Goal: Ask a question: Seek information or help from site administrators or community

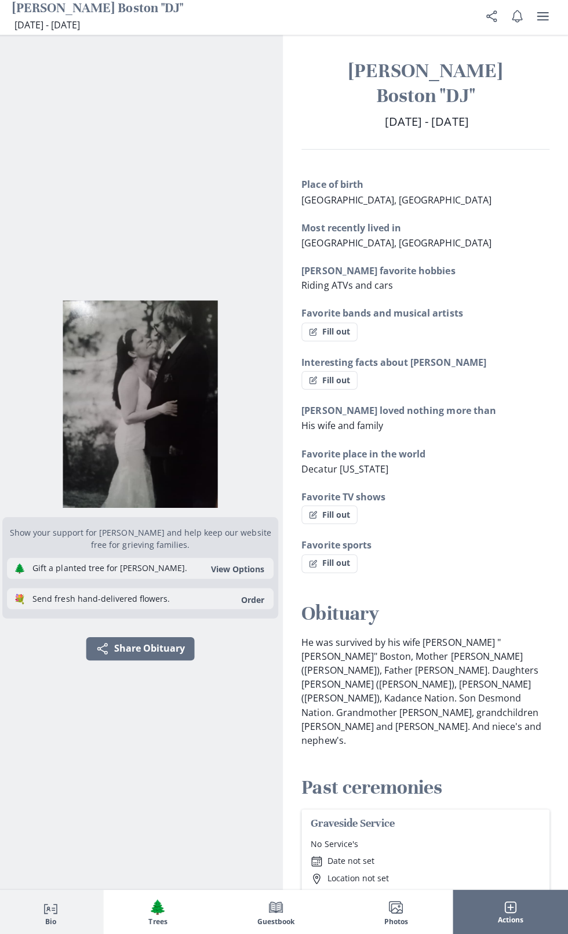
click at [350, 338] on button "Fill out" at bounding box center [331, 333] width 56 height 19
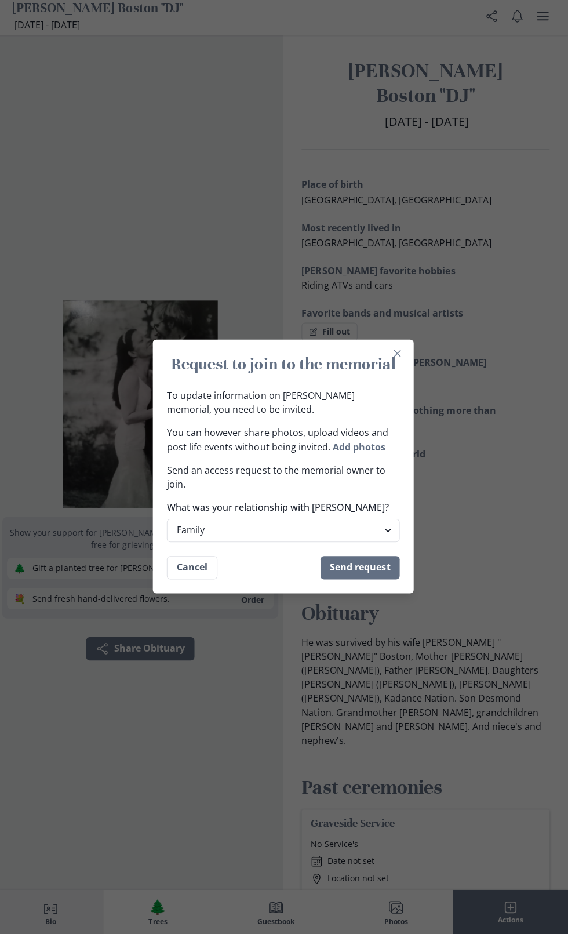
click at [279, 531] on select "Family Extended Family Friend Colleage Other" at bounding box center [284, 531] width 232 height 23
select select "other"
click at [168, 520] on select "Family Extended Family Friend Colleage Other" at bounding box center [284, 531] width 232 height 23
click at [516, 466] on div "Request to join to the memorial To update information on [PERSON_NAME] memorial…" at bounding box center [284, 467] width 568 height 934
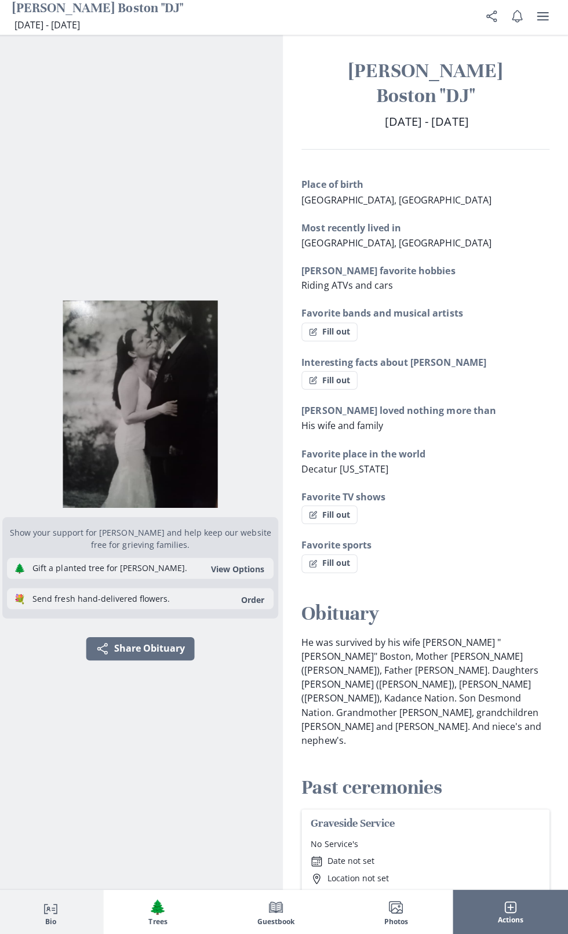
click at [62, 907] on button "Person profile Bio" at bounding box center [53, 911] width 106 height 45
click at [52, 906] on icon "Person profile" at bounding box center [53, 906] width 14 height 14
click at [284, 922] on span "Guestbook" at bounding box center [277, 921] width 37 height 8
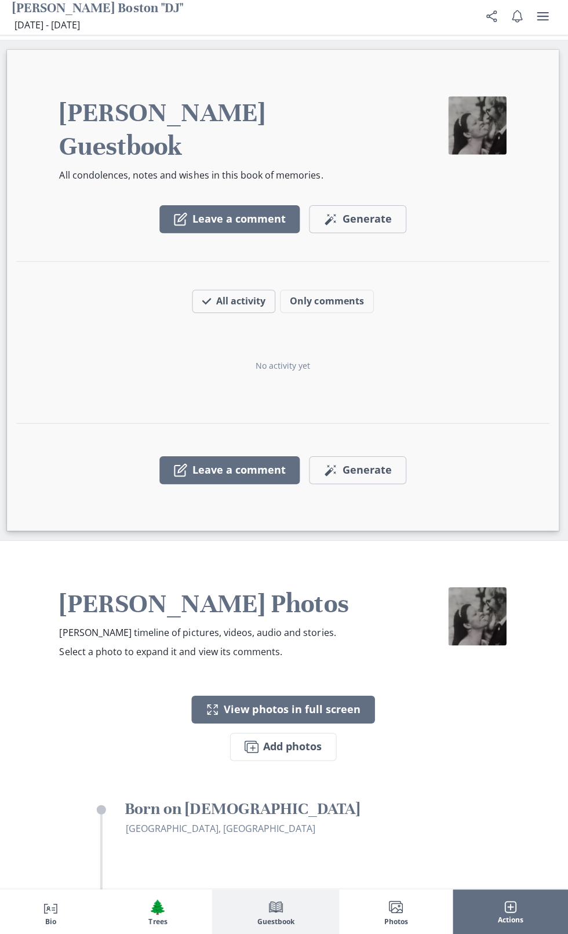
scroll to position [1214, 0]
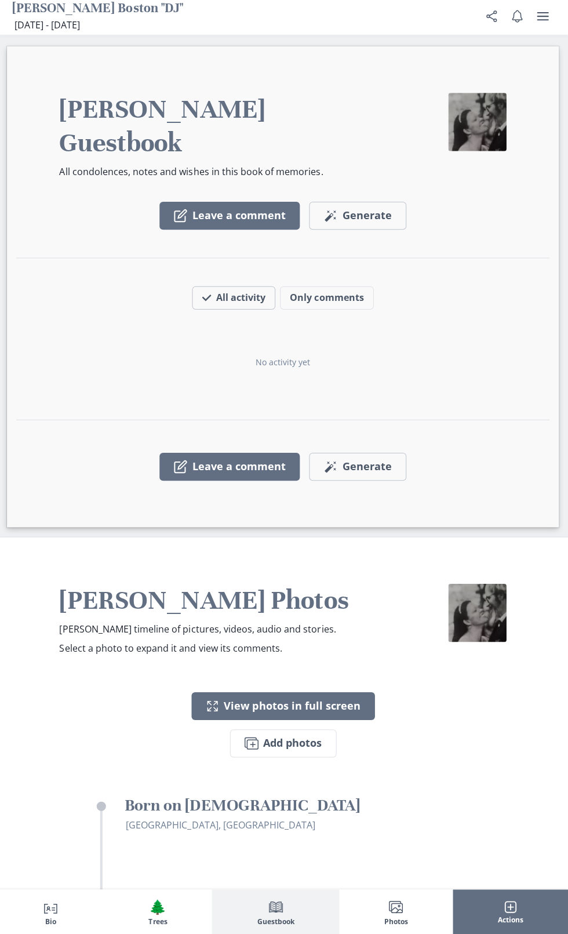
click at [67, 910] on button "Person profile Bio" at bounding box center [53, 911] width 106 height 45
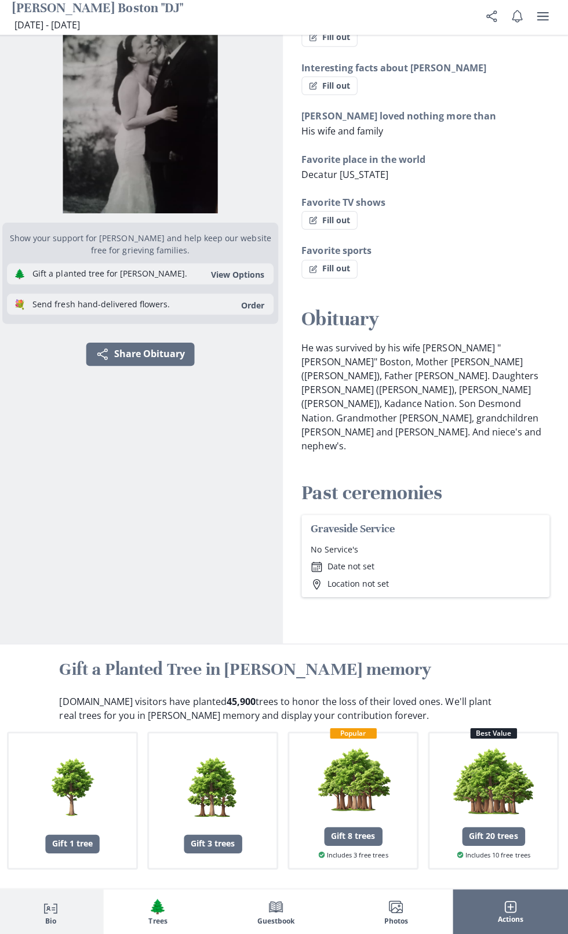
scroll to position [1, 0]
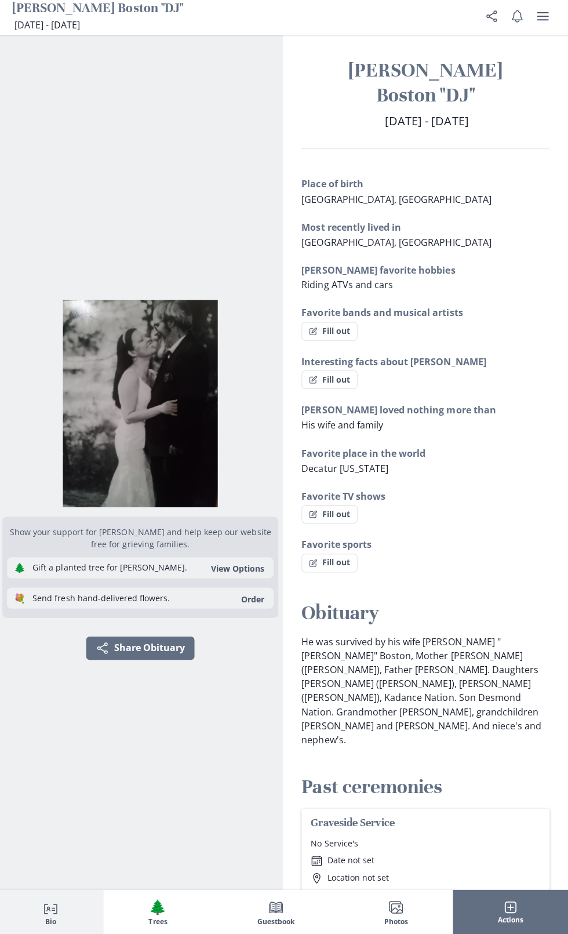
click at [521, 922] on span "Actions" at bounding box center [511, 919] width 26 height 8
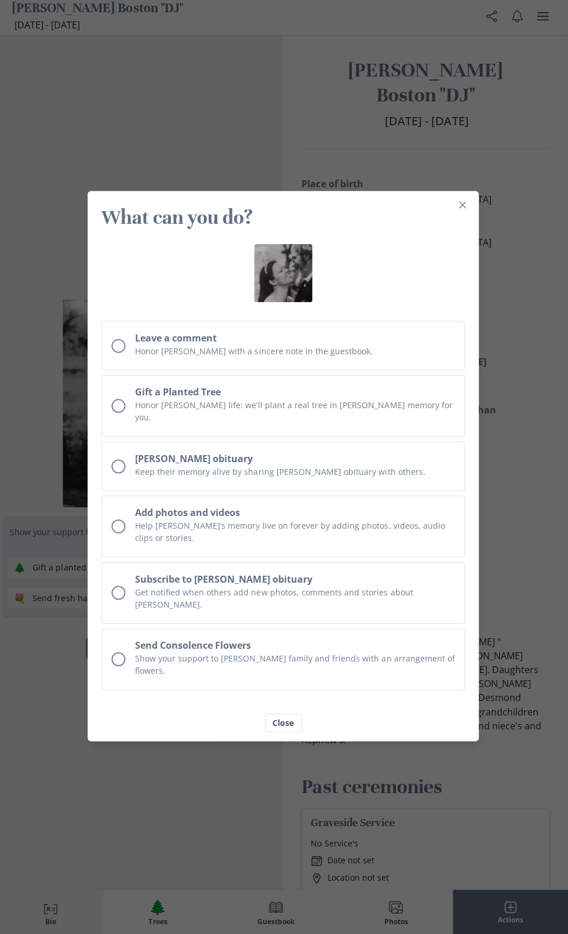
click at [284, 713] on button "Close" at bounding box center [284, 722] width 37 height 19
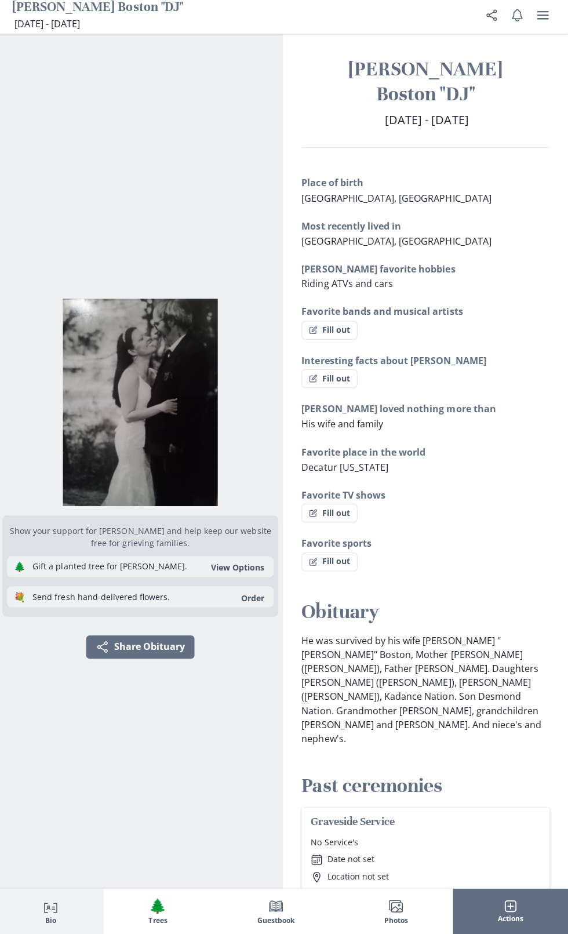
click at [543, 19] on icon "user menu" at bounding box center [543, 18] width 12 height 8
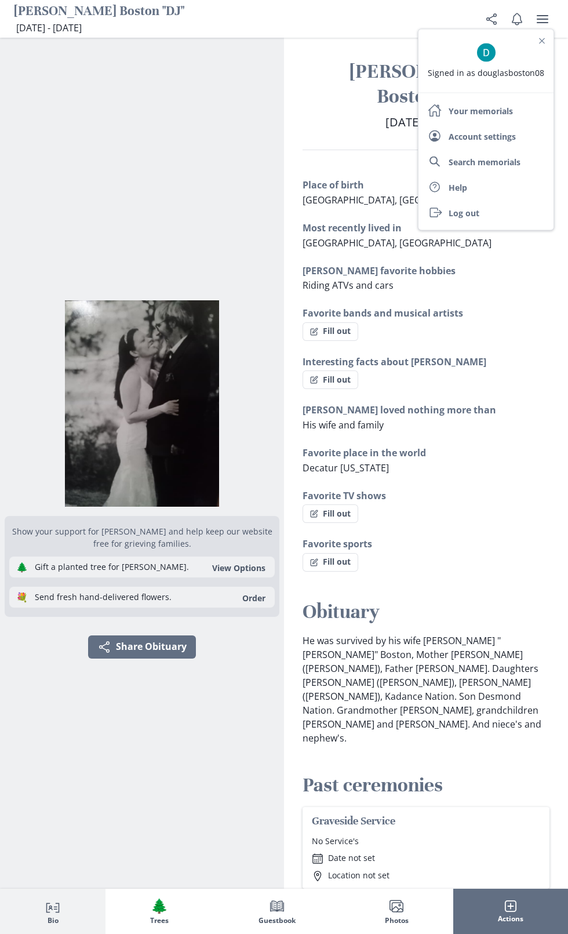
scroll to position [0, 0]
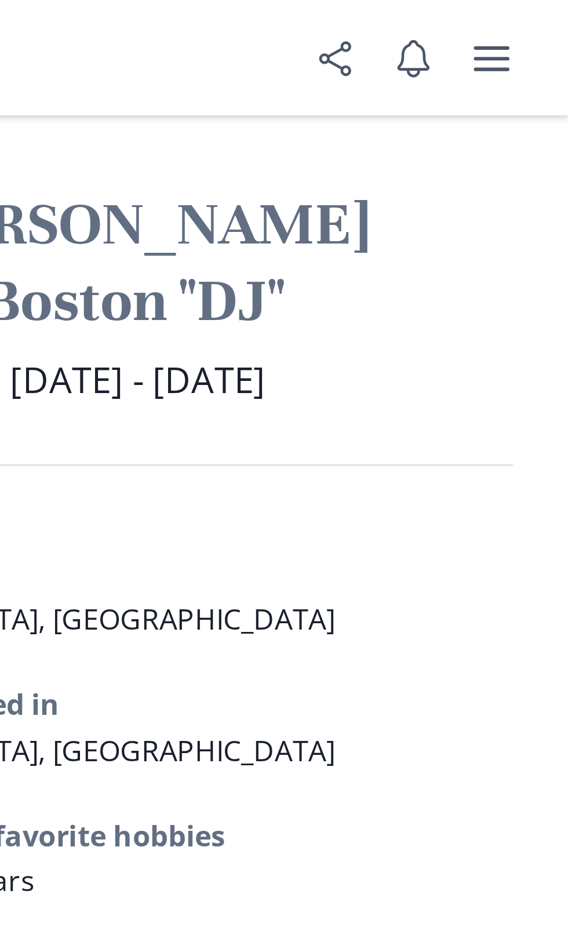
click at [549, 20] on icon "user menu" at bounding box center [543, 19] width 14 height 14
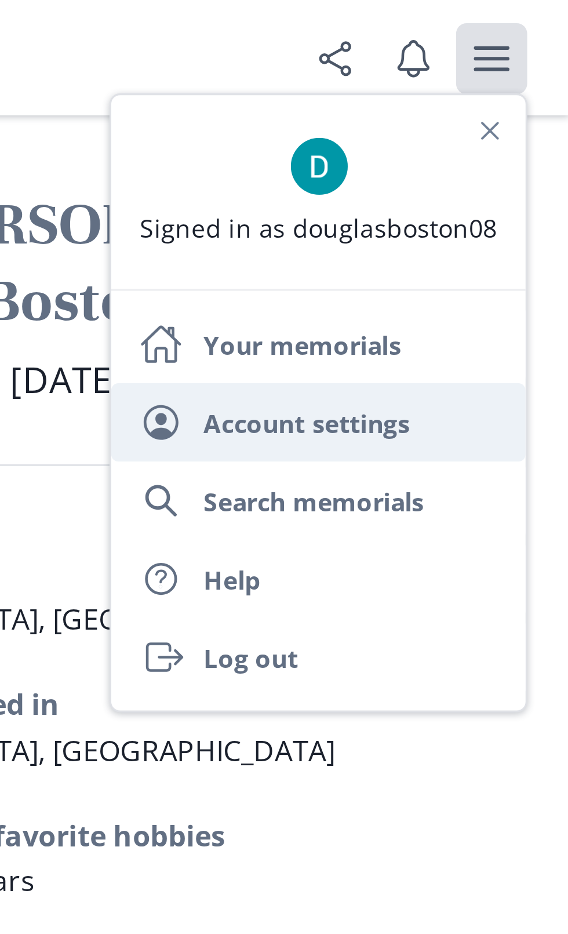
click at [512, 142] on link "User Account settings" at bounding box center [486, 138] width 135 height 26
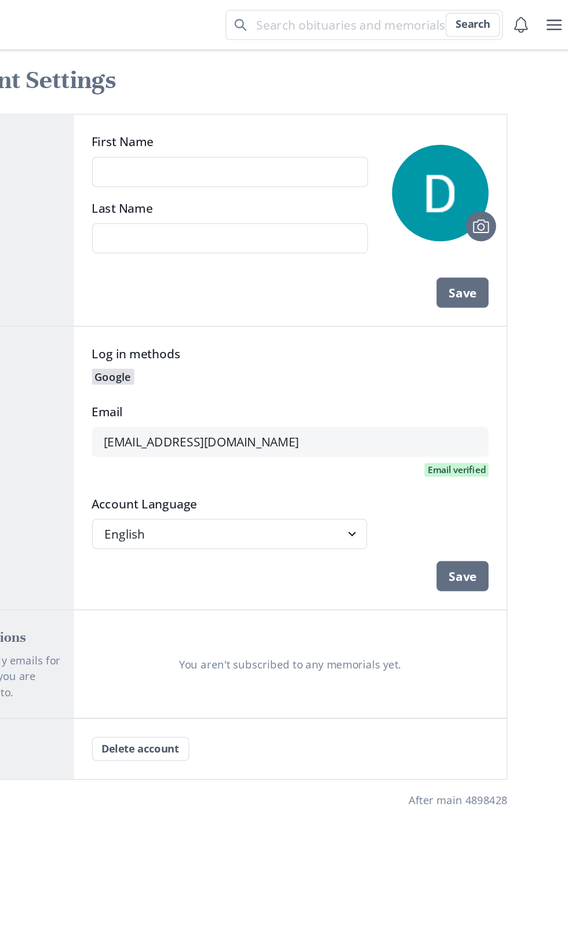
click at [302, 129] on input "First Name" at bounding box center [293, 132] width 213 height 23
type input "[PERSON_NAME]"
click at [285, 180] on input "[GEOGRAPHIC_DATA]" at bounding box center [293, 183] width 213 height 23
type input "Boston Sr"
click at [459, 162] on div "Camera" at bounding box center [455, 148] width 74 height 74
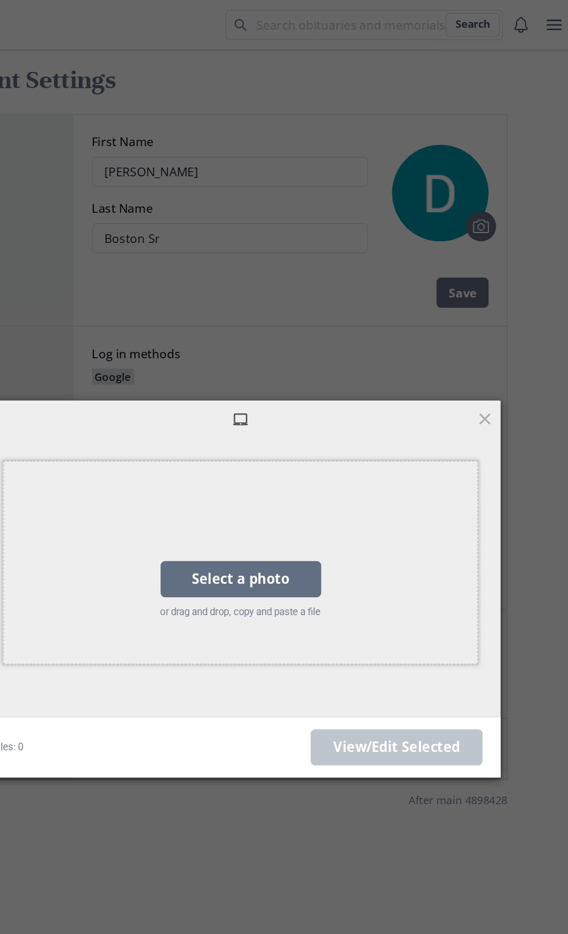
click at [336, 451] on div "Select a photo" at bounding box center [302, 445] width 124 height 28
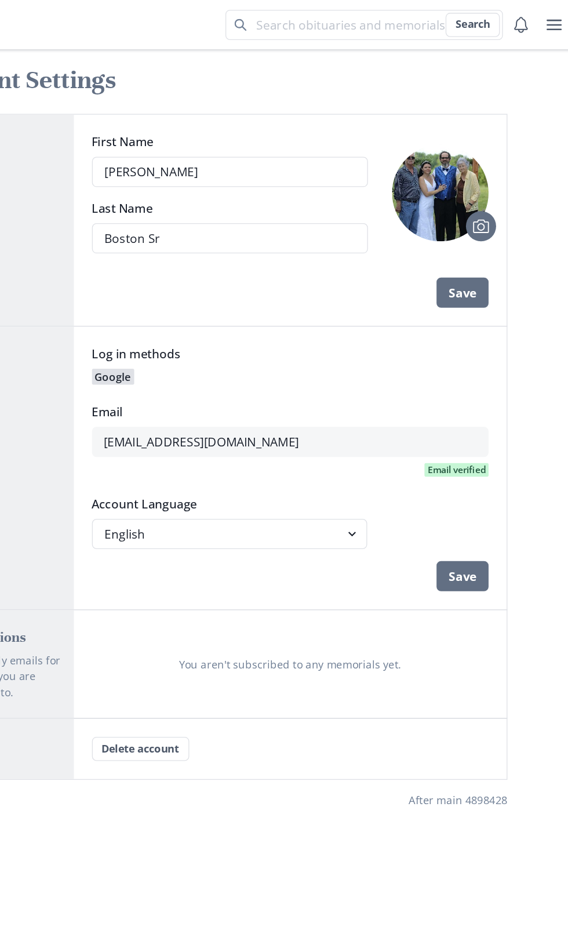
click at [477, 222] on button "Save" at bounding box center [472, 224] width 40 height 23
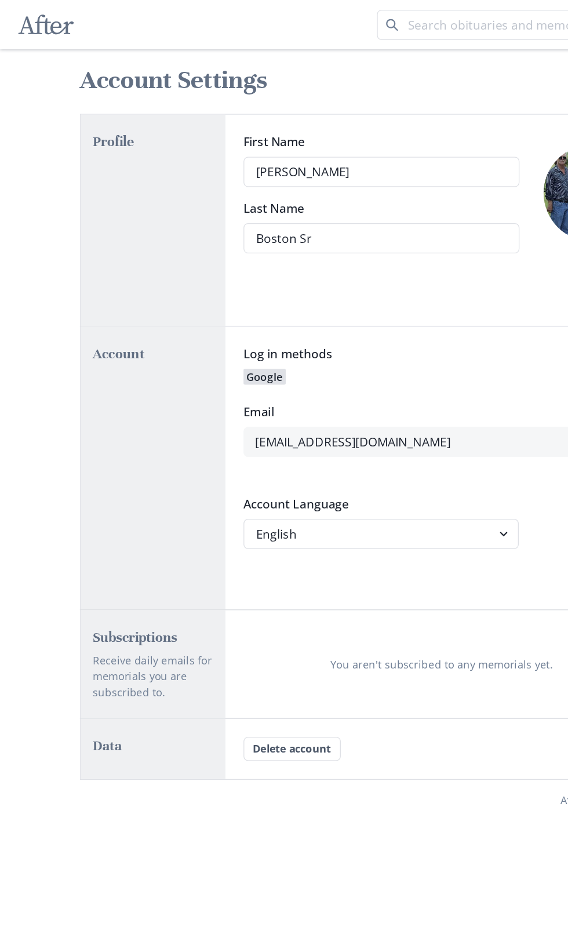
click at [98, 579] on h2 "Data" at bounding box center [117, 574] width 93 height 14
click at [111, 489] on h2 "Subscriptions" at bounding box center [117, 490] width 93 height 14
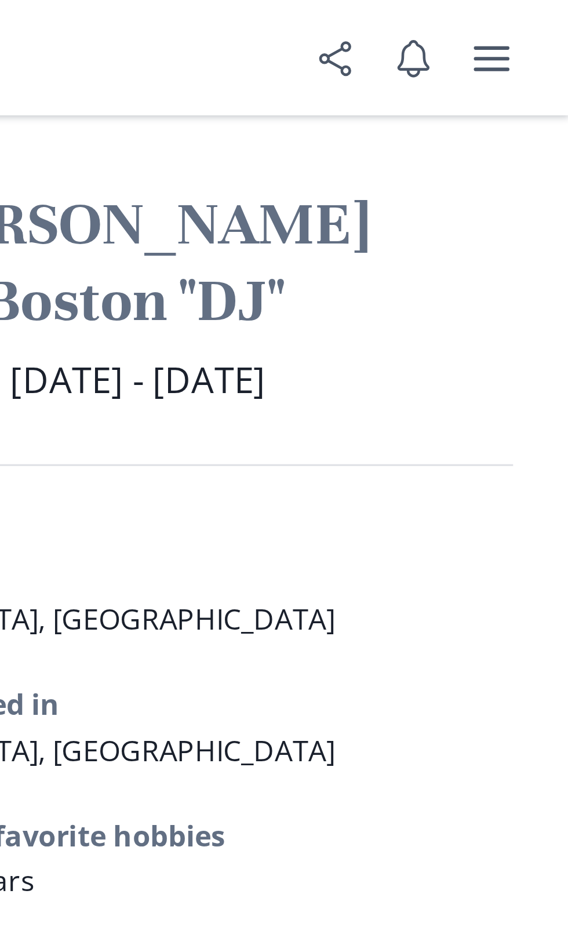
click at [469, 121] on span "[DATE] - [DATE]" at bounding box center [427, 124] width 83 height 16
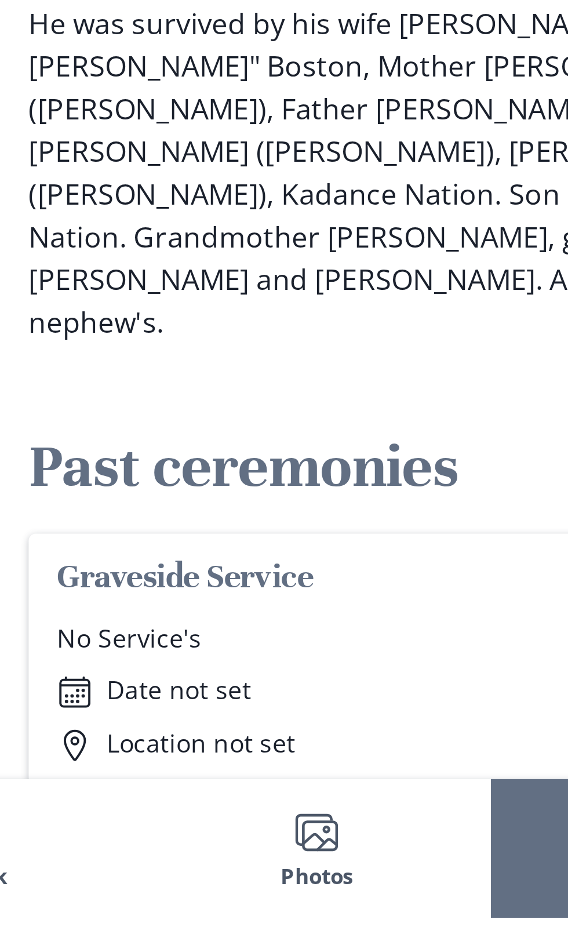
click at [358, 854] on p "Date not set" at bounding box center [351, 860] width 47 height 12
click at [318, 861] on circle at bounding box center [318, 861] width 1 height 1
click at [324, 854] on div "Calendar Date not set" at bounding box center [426, 860] width 228 height 13
click at [375, 816] on h3 "Graveside Service" at bounding box center [426, 823] width 228 height 14
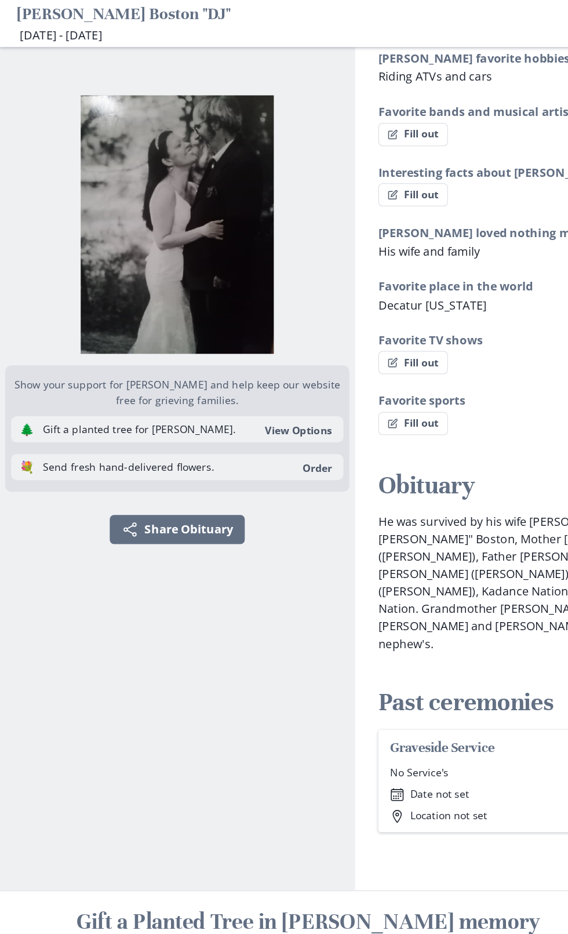
scroll to position [223, 0]
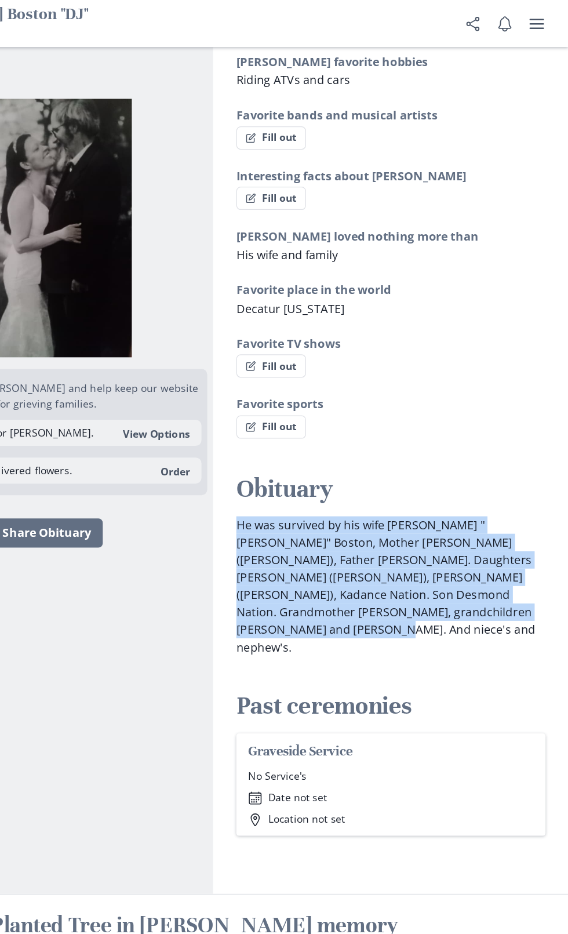
copy p "He was survived by his wife [PERSON_NAME] "[PERSON_NAME]" Boston, Mother [PERSO…"
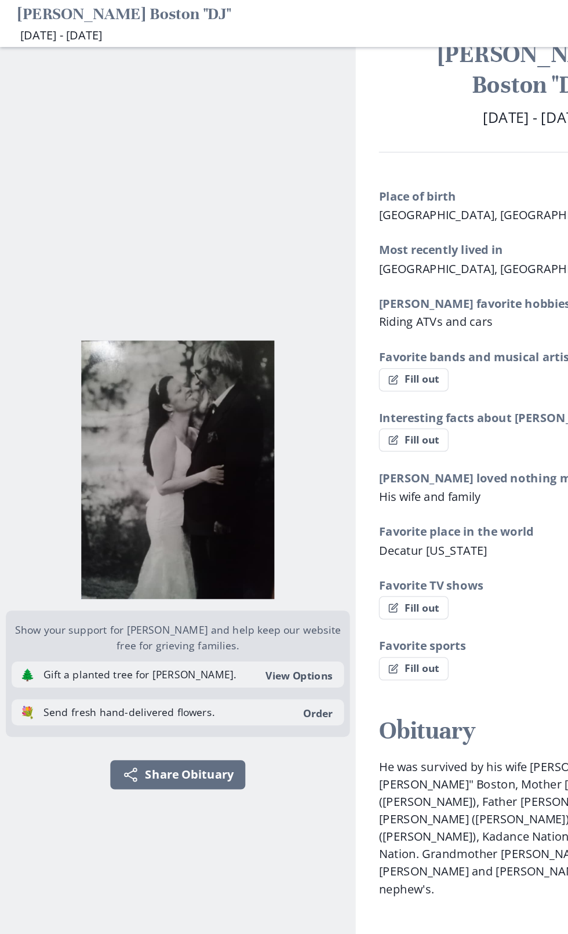
scroll to position [0, 0]
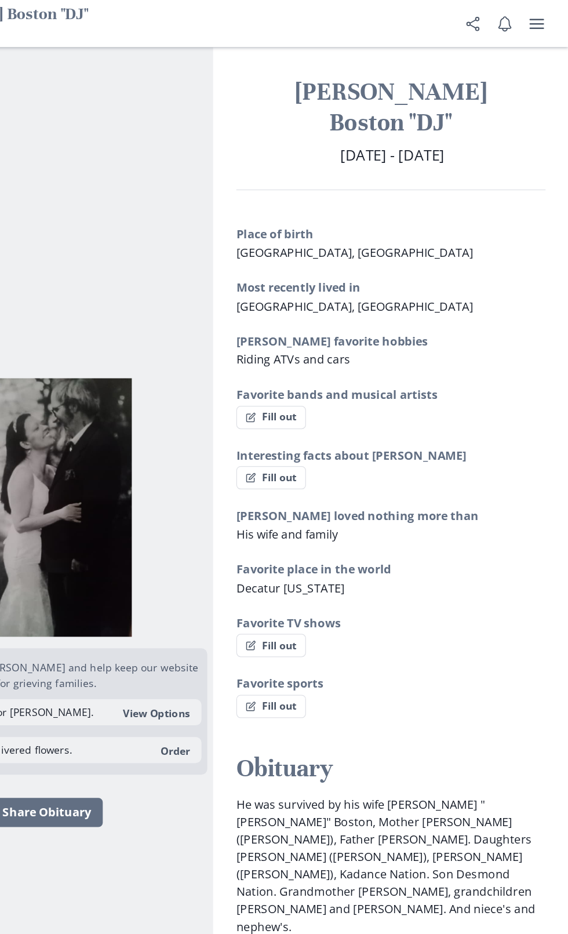
click at [469, 128] on span "[DATE] - [DATE]" at bounding box center [427, 124] width 83 height 16
click at [447, 96] on h1 "[PERSON_NAME] Boston "DJ"" at bounding box center [426, 86] width 247 height 50
click at [428, 109] on h1 "[PERSON_NAME] Boston "DJ"" at bounding box center [426, 86] width 247 height 50
click at [424, 122] on span "[DATE] - [DATE]" at bounding box center [427, 124] width 83 height 16
click at [416, 121] on span "[DATE] - [DATE]" at bounding box center [427, 124] width 83 height 16
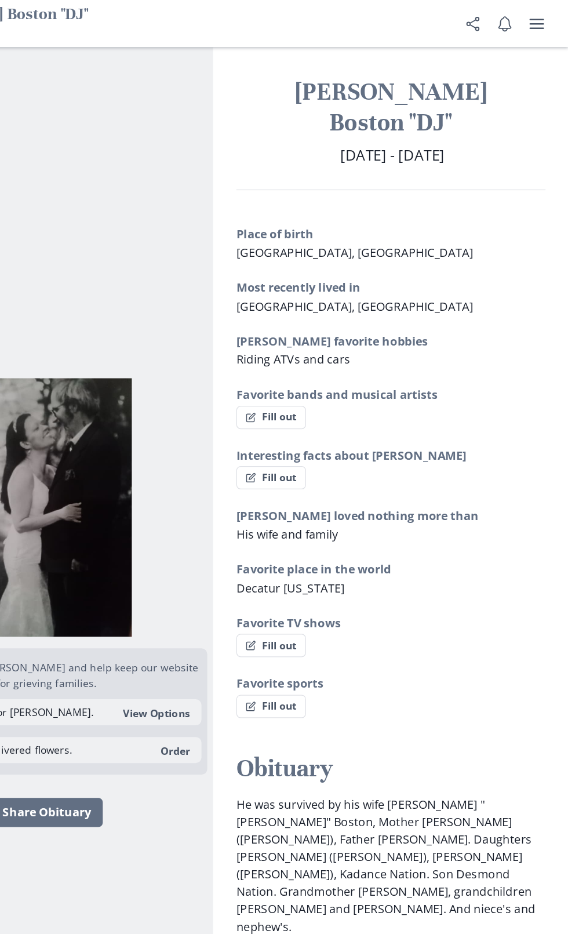
click at [415, 121] on span "[DATE] - [DATE]" at bounding box center [427, 124] width 83 height 16
click at [514, 257] on div "Place of birth [GEOGRAPHIC_DATA], [GEOGRAPHIC_DATA] Most recently lived in [GEO…" at bounding box center [426, 376] width 247 height 393
click at [517, 23] on icon "Notifications" at bounding box center [517, 19] width 13 height 13
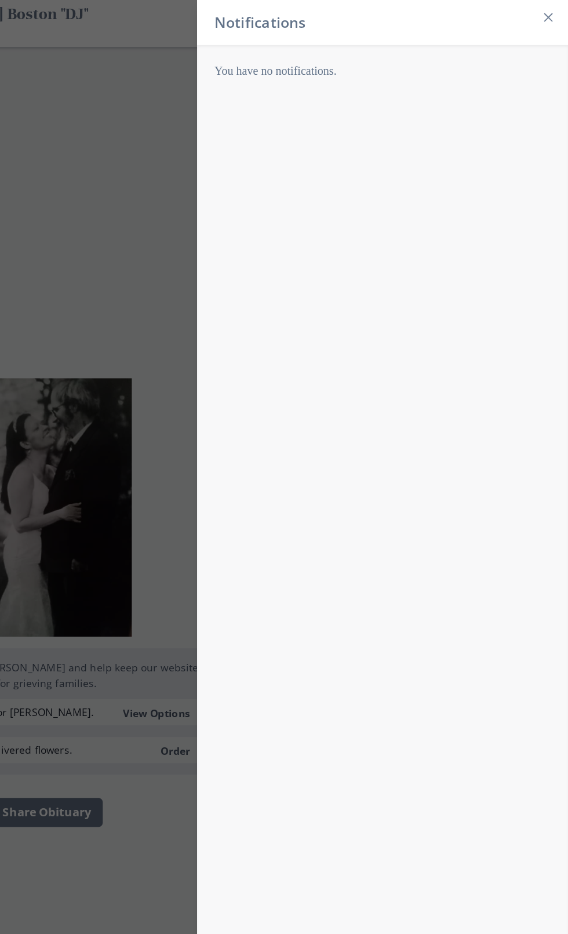
click at [201, 234] on div "Notifications You have no notifications." at bounding box center [284, 467] width 568 height 934
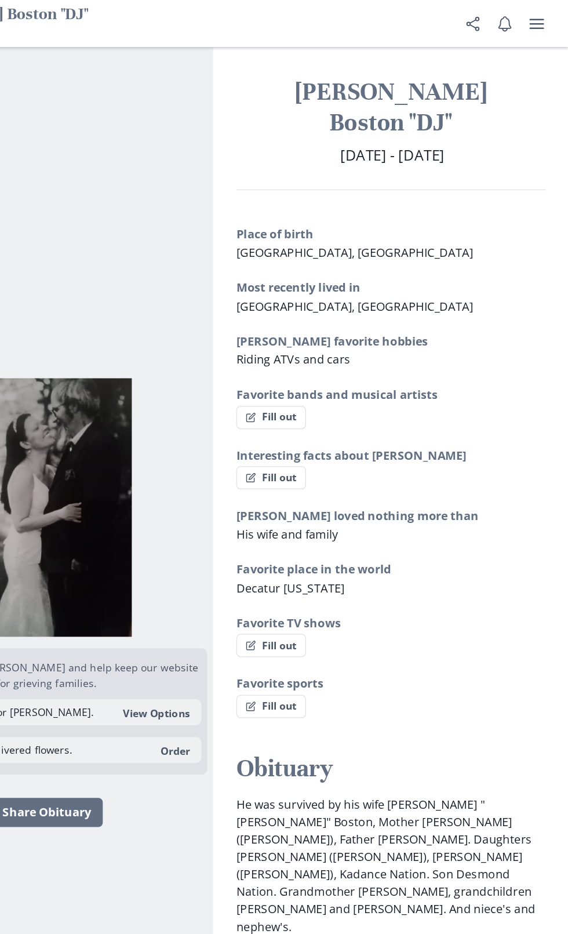
click at [544, 19] on icon "user menu" at bounding box center [543, 18] width 12 height 8
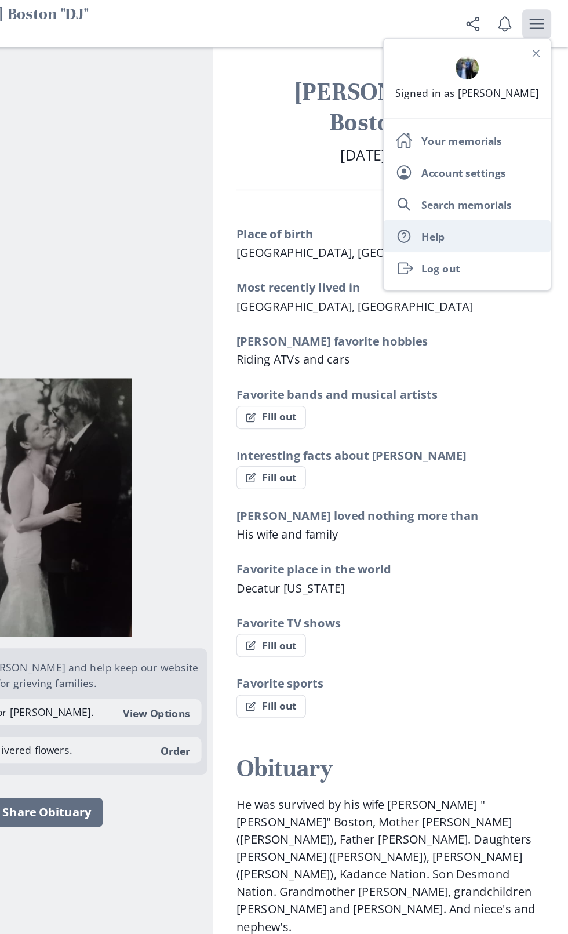
click at [465, 193] on link "Help Help" at bounding box center [486, 189] width 133 height 26
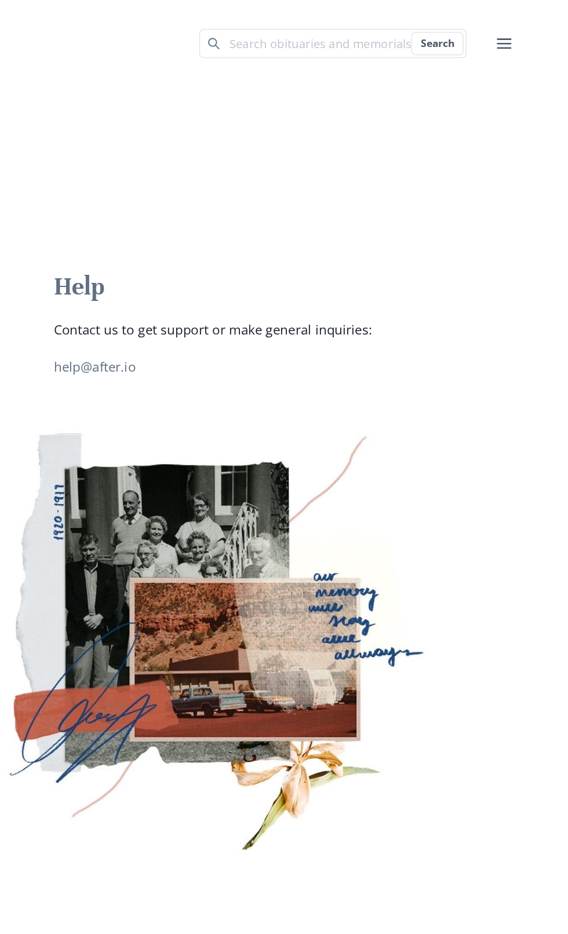
click at [360, 31] on input "Search term" at bounding box center [379, 34] width 213 height 23
type input "The date is wrong on my son's death date how do I"
click at [464, 32] on button "Search" at bounding box center [463, 35] width 42 height 19
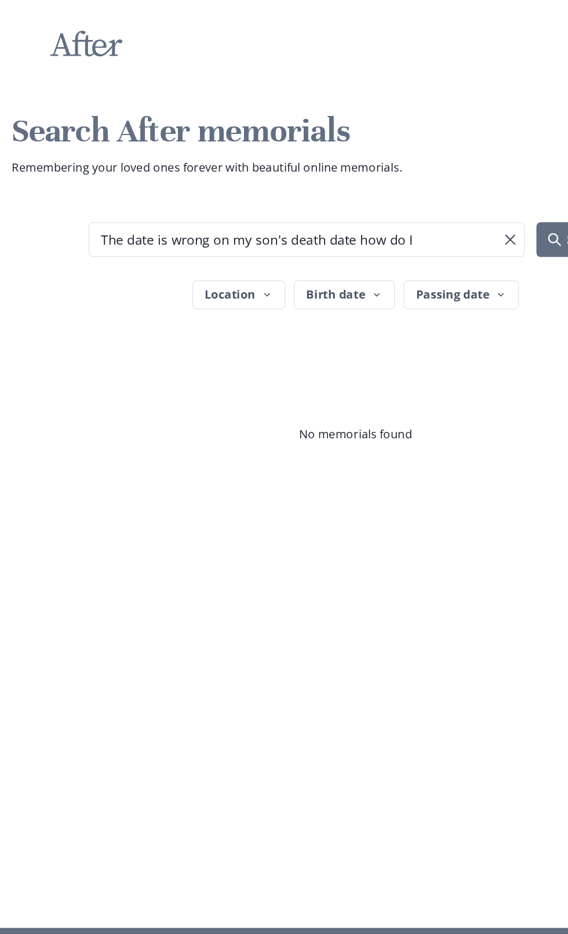
click at [286, 245] on button "Birth date" at bounding box center [275, 235] width 81 height 23
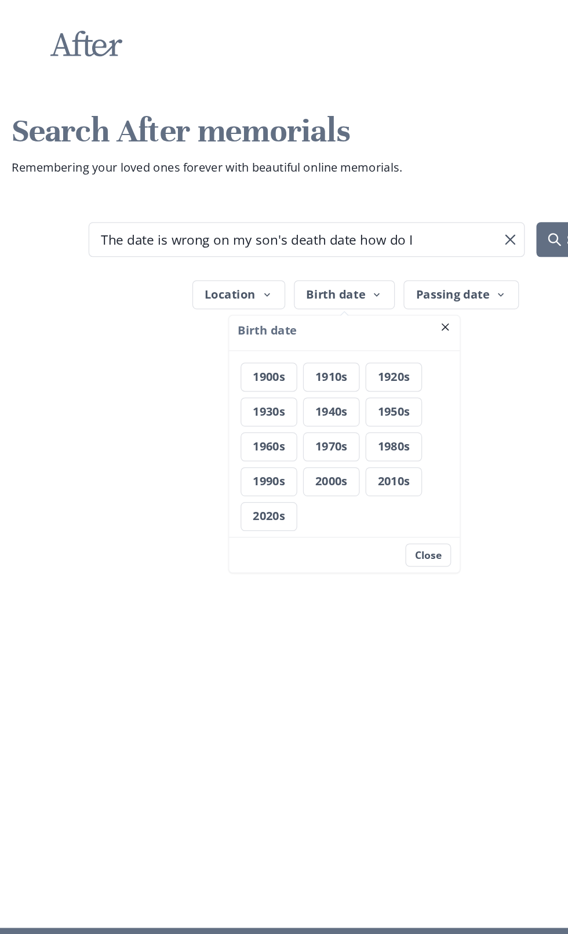
click at [278, 361] on button "1970s" at bounding box center [264, 357] width 45 height 23
click at [274, 355] on button "1970s" at bounding box center [264, 357] width 44 height 23
click at [443, 191] on icon "submit" at bounding box center [443, 191] width 10 height 10
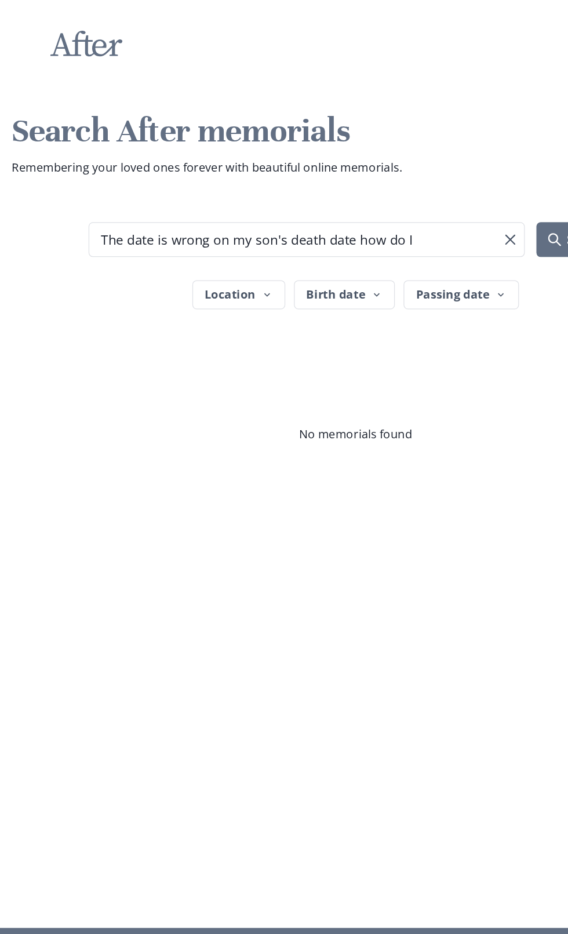
click at [213, 235] on icon "button" at bounding box center [213, 235] width 9 height 9
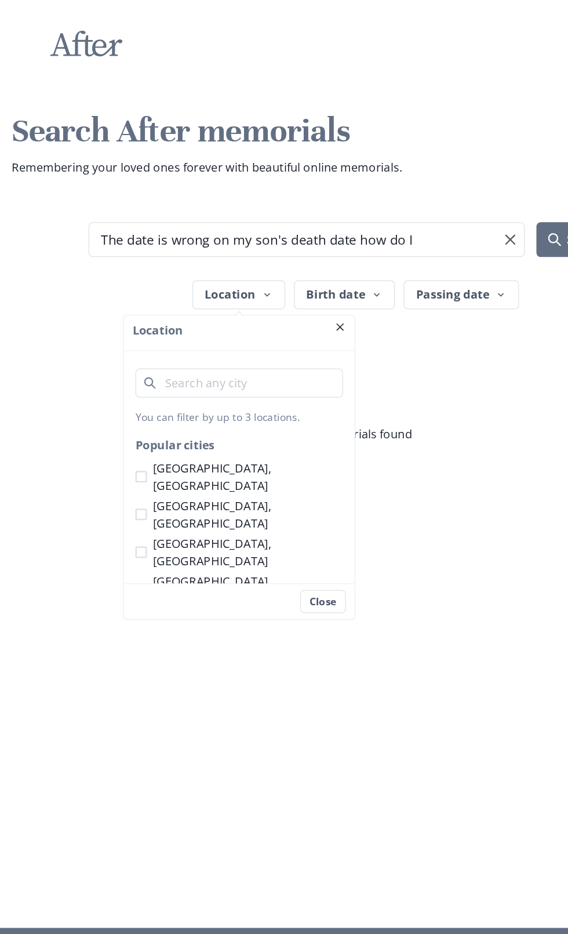
click at [206, 307] on input "City" at bounding box center [191, 306] width 166 height 23
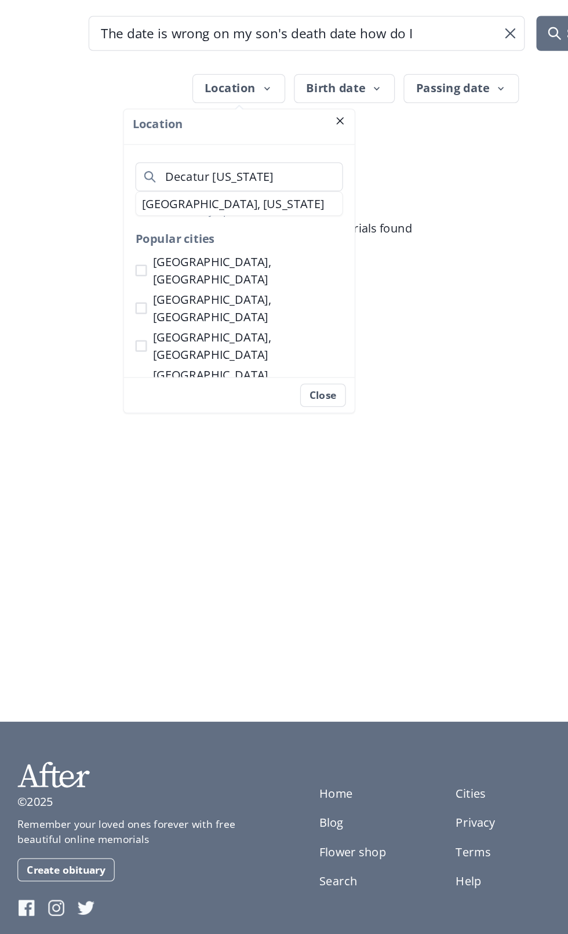
click at [197, 330] on li "[GEOGRAPHIC_DATA], [US_STATE]" at bounding box center [191, 327] width 165 height 19
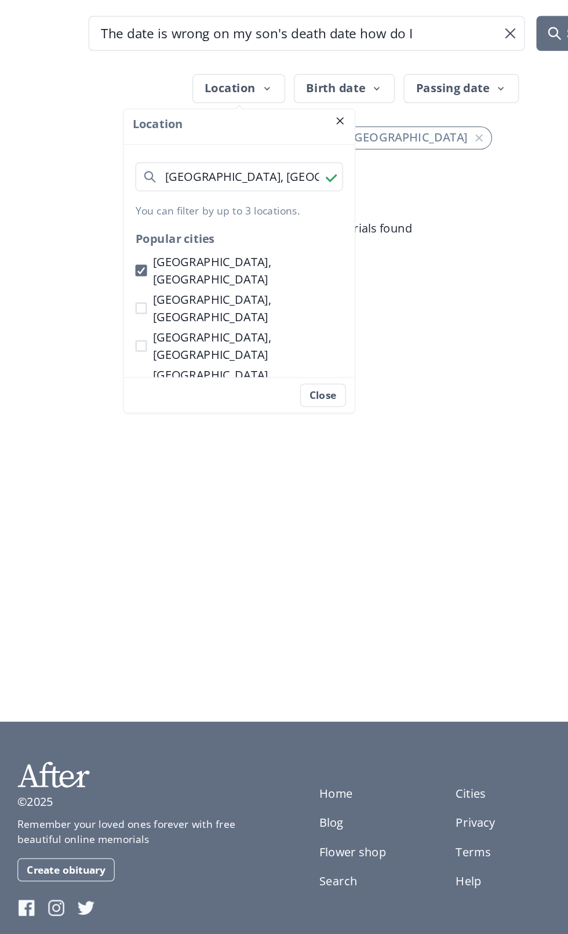
click at [221, 310] on input "[GEOGRAPHIC_DATA], [GEOGRAPHIC_DATA]" at bounding box center [191, 306] width 166 height 23
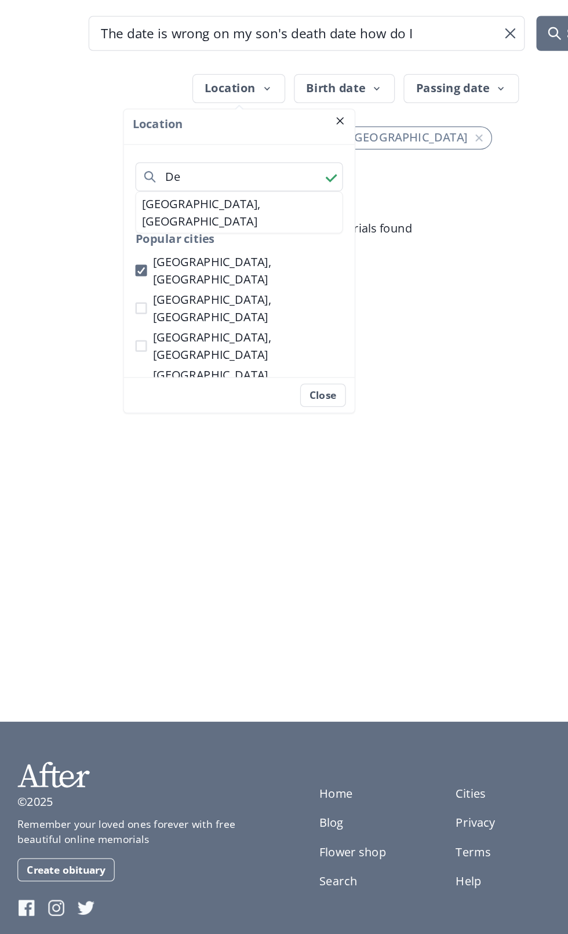
type input "D"
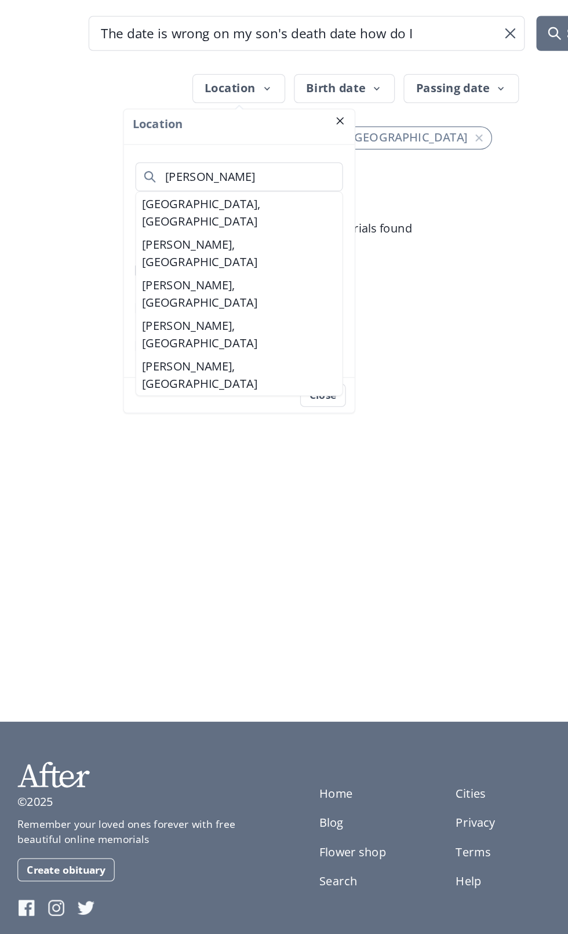
click at [165, 329] on li "[GEOGRAPHIC_DATA], [GEOGRAPHIC_DATA]" at bounding box center [191, 334] width 165 height 32
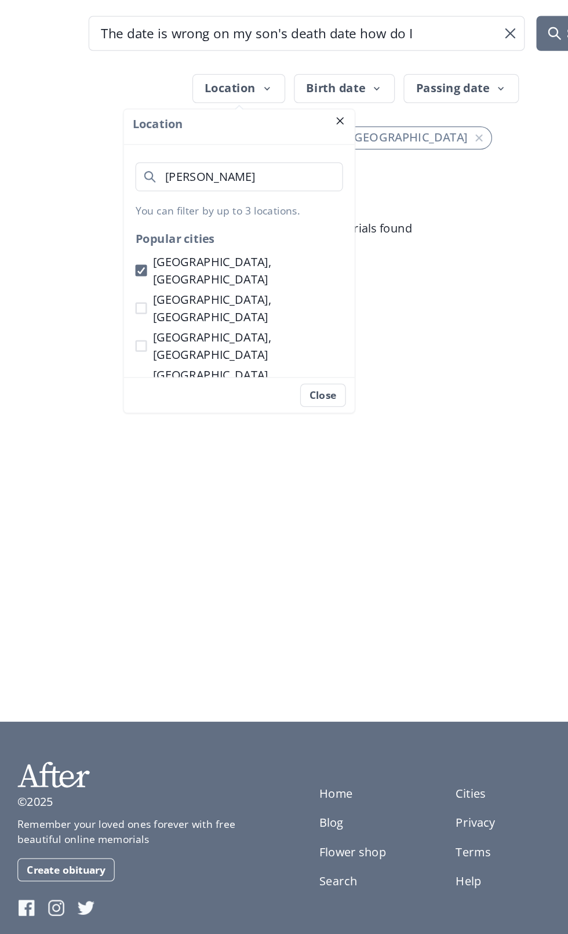
type input "[GEOGRAPHIC_DATA], [GEOGRAPHIC_DATA]"
click at [270, 486] on button "Close" at bounding box center [258, 480] width 37 height 19
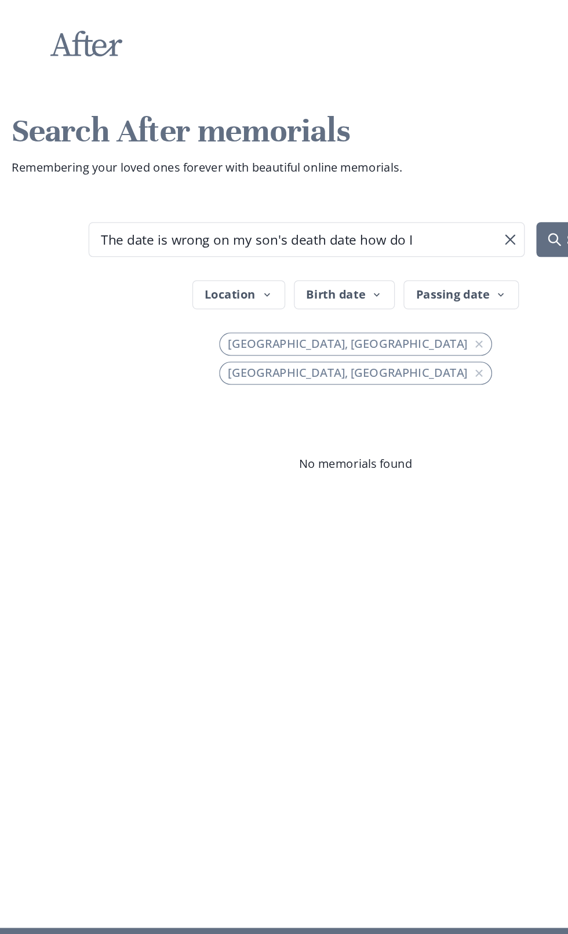
click at [347, 194] on input "The date is wrong on my son's death date how do I" at bounding box center [245, 191] width 348 height 28
type input "T"
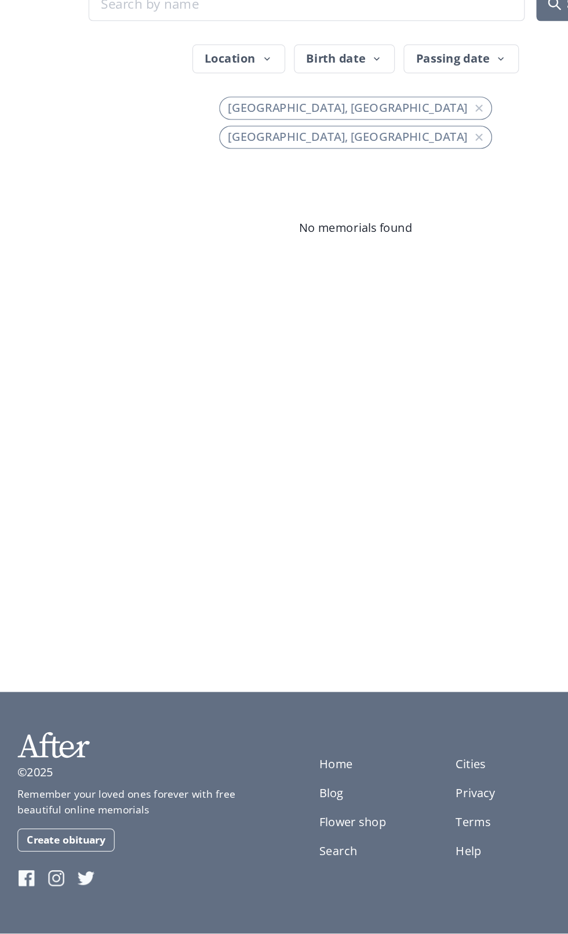
click at [381, 867] on link "Help" at bounding box center [374, 868] width 20 height 13
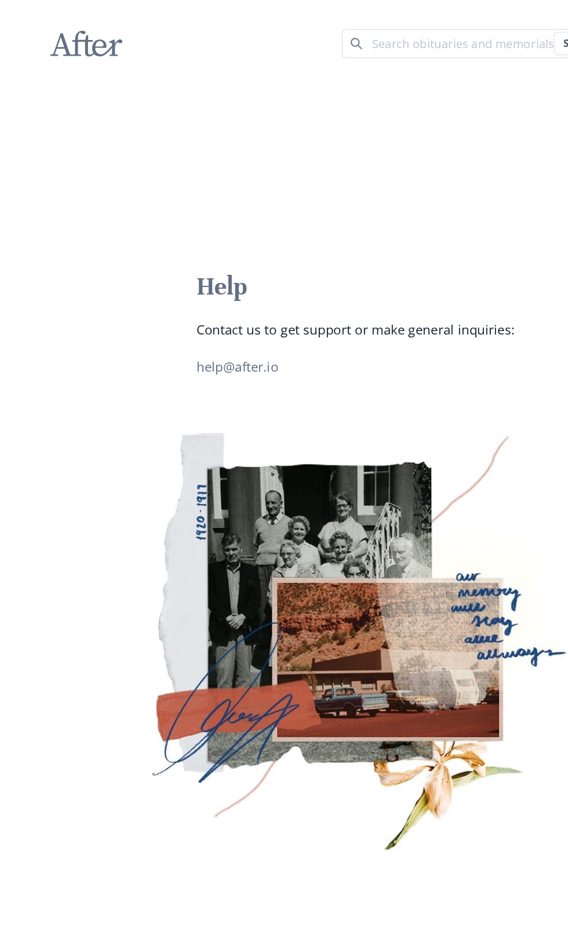
click at [353, 34] on input "Search term" at bounding box center [379, 34] width 213 height 23
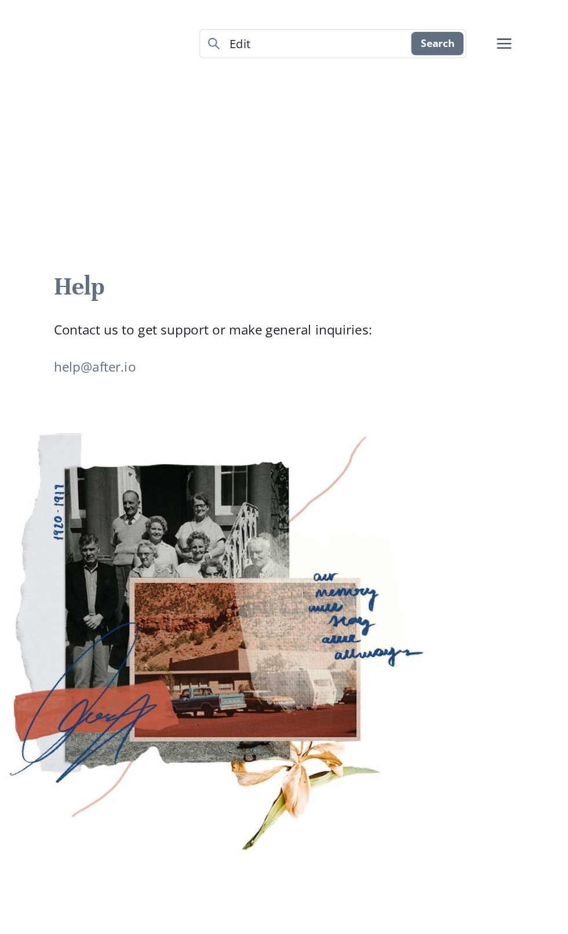
type input "Edit"
click at [471, 41] on button "Search" at bounding box center [463, 35] width 42 height 19
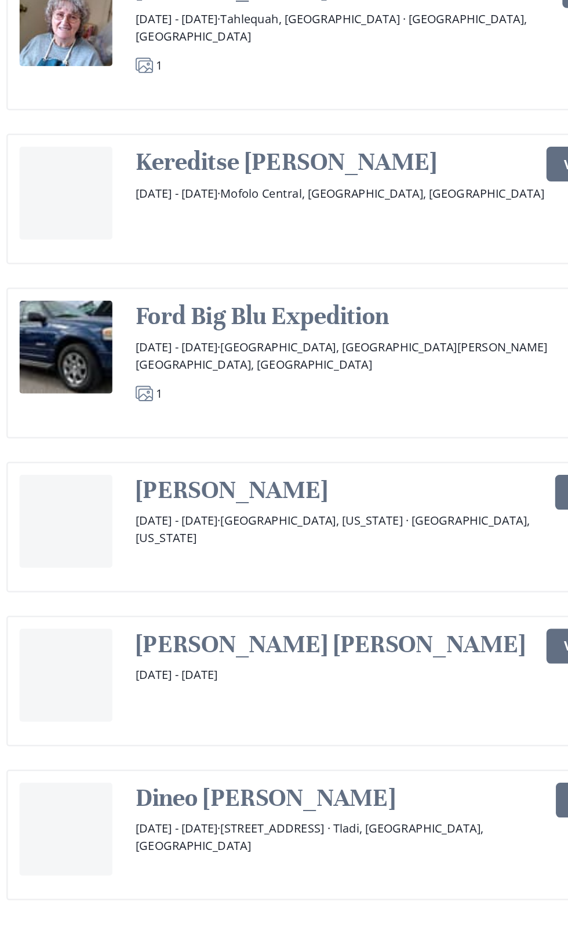
scroll to position [652, 0]
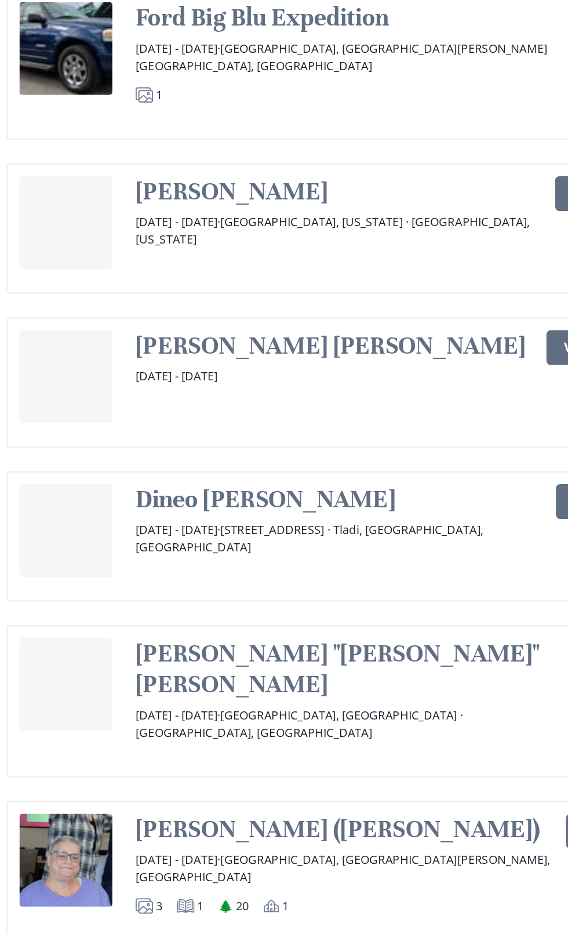
scroll to position [0, 0]
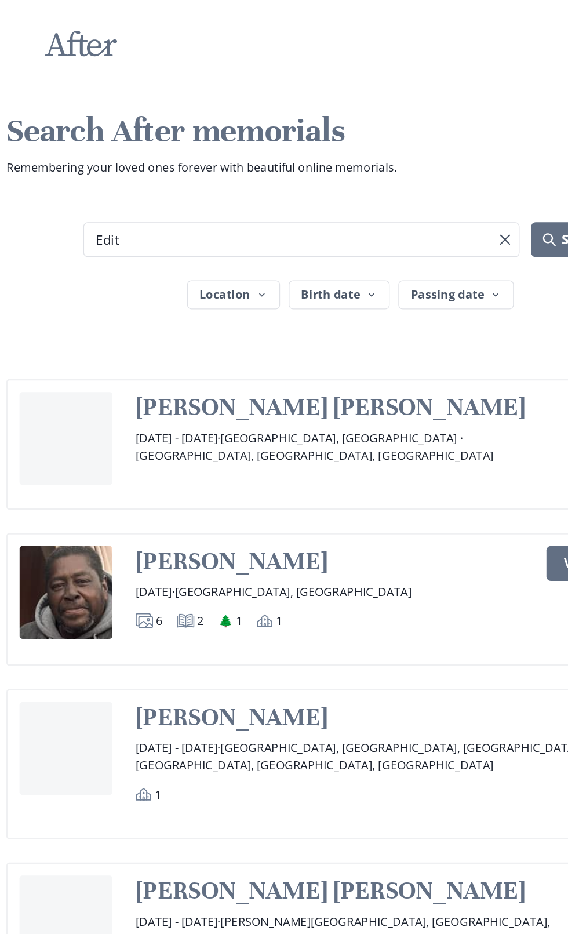
click at [247, 106] on h1 "Search After memorials" at bounding box center [284, 105] width 550 height 34
click at [244, 188] on input "Edit" at bounding box center [245, 191] width 348 height 28
click at [442, 194] on icon "submit" at bounding box center [443, 191] width 10 height 10
type input "Edit death date"
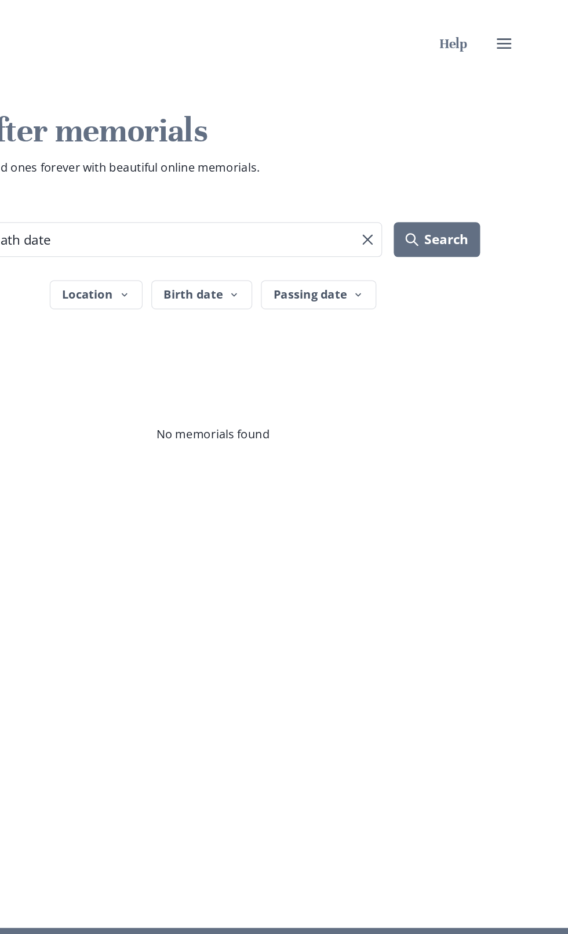
click at [517, 34] on icon "user menu" at bounding box center [517, 35] width 14 height 14
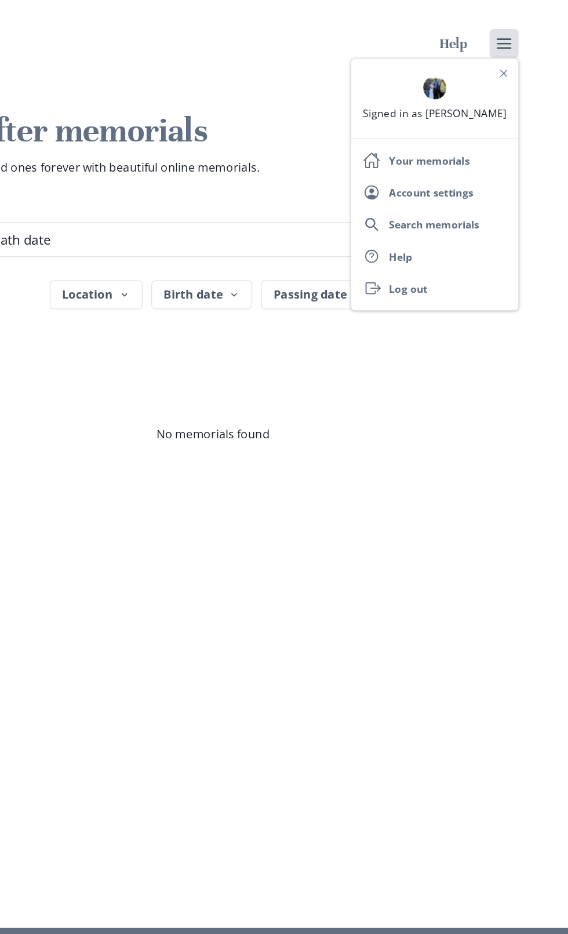
click at [468, 76] on img at bounding box center [461, 70] width 19 height 19
click at [490, 83] on div "Signed in as [PERSON_NAME]" at bounding box center [461, 79] width 133 height 54
click at [498, 220] on link "Exit Log out" at bounding box center [461, 230] width 133 height 26
